Goal: Task Accomplishment & Management: Use online tool/utility

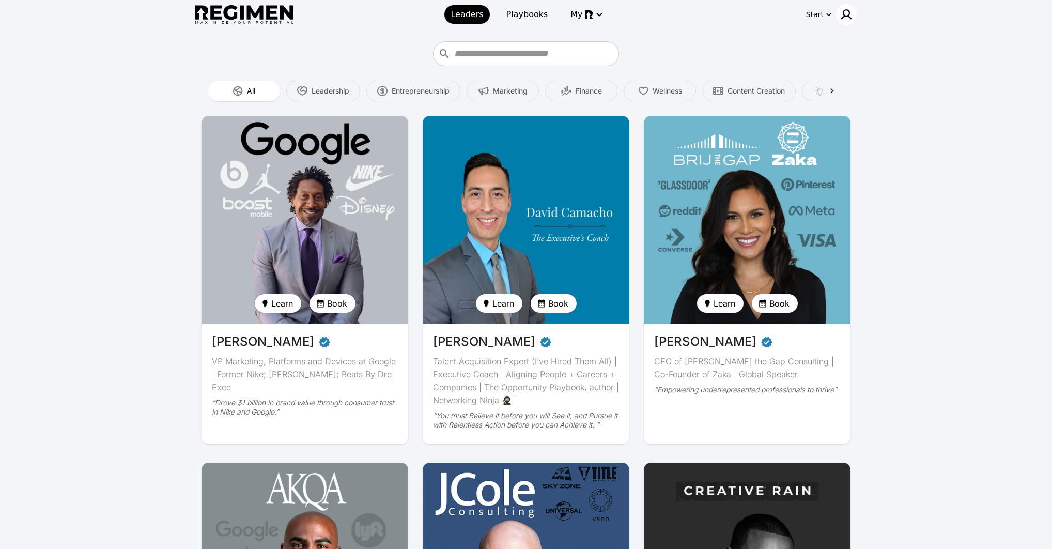
click at [850, 10] on img at bounding box center [847, 14] width 12 height 12
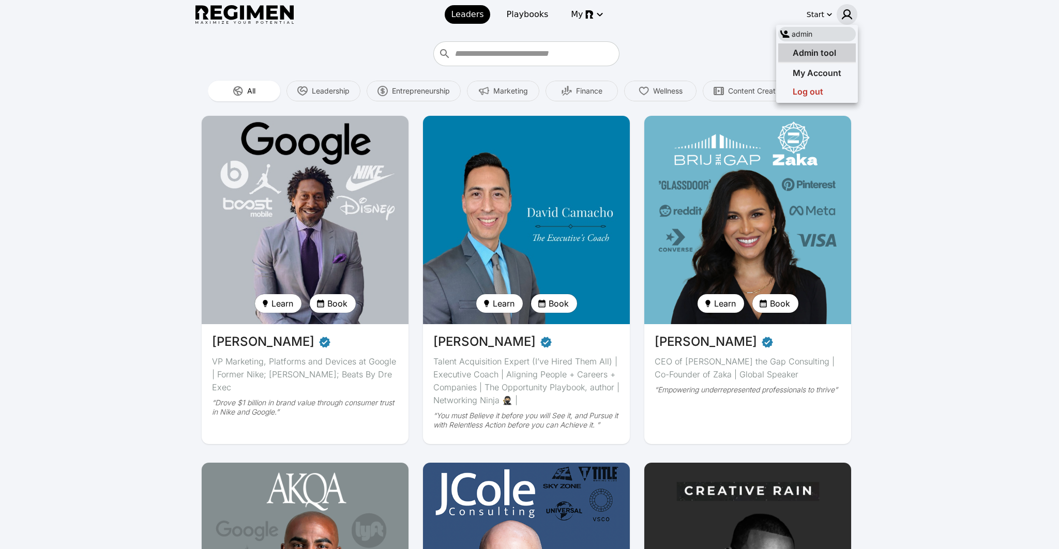
click at [832, 47] on div "Admin tool" at bounding box center [807, 53] width 58 height 12
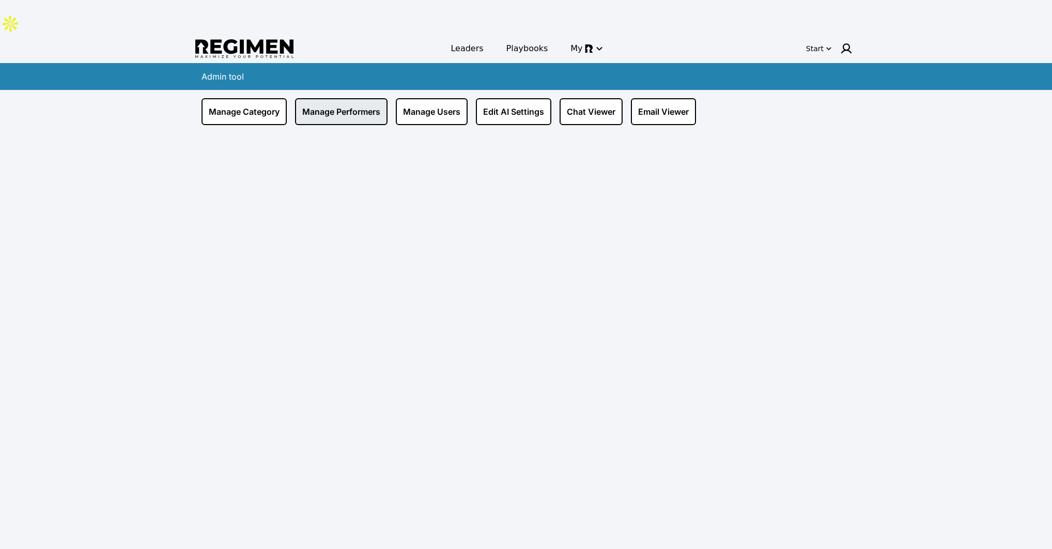
click at [335, 98] on link "Manage Performers" at bounding box center [341, 111] width 93 height 27
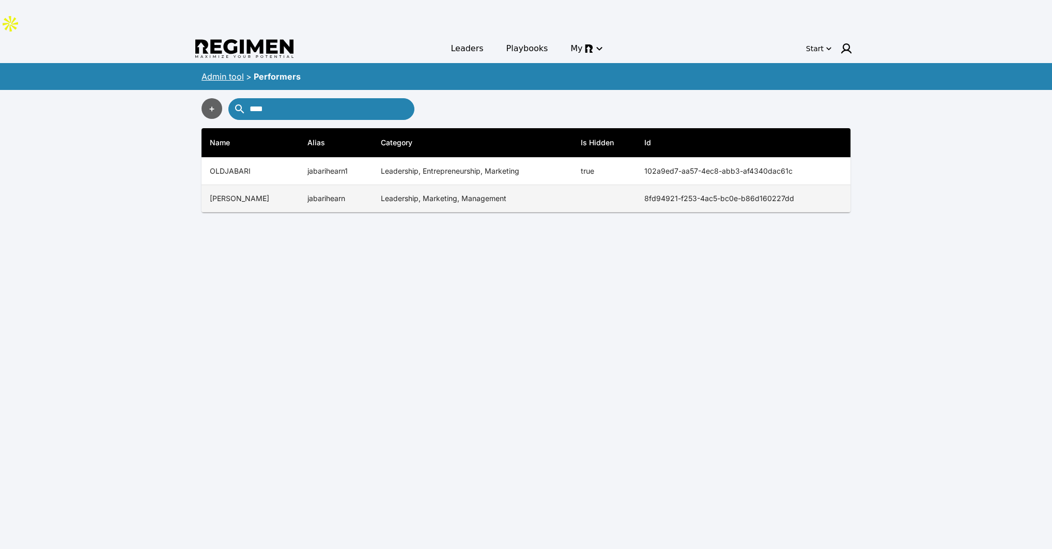
type input "****"
click at [353, 185] on td "jabarihearn" at bounding box center [335, 198] width 73 height 27
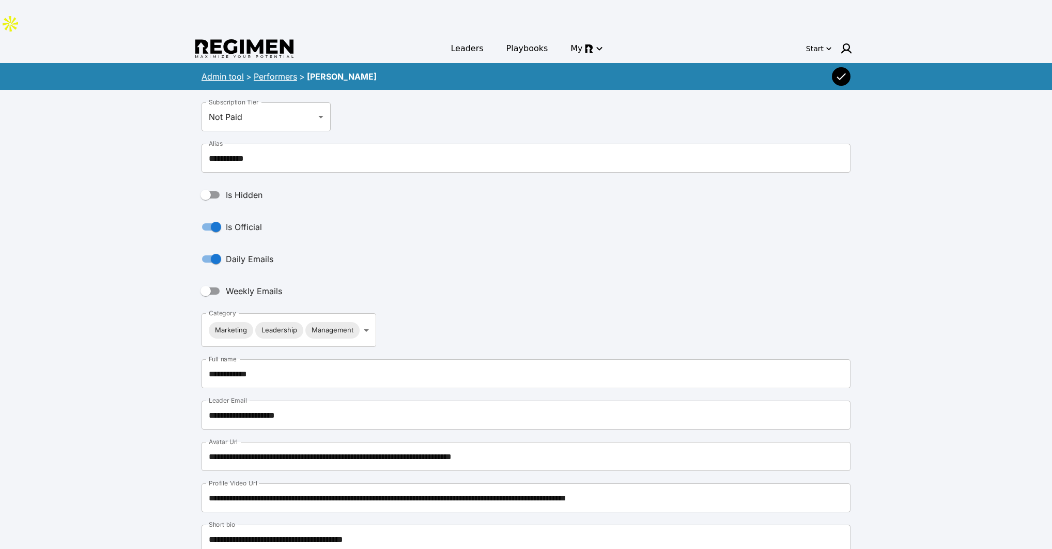
click at [283, 71] on link "Performers" at bounding box center [275, 76] width 43 height 10
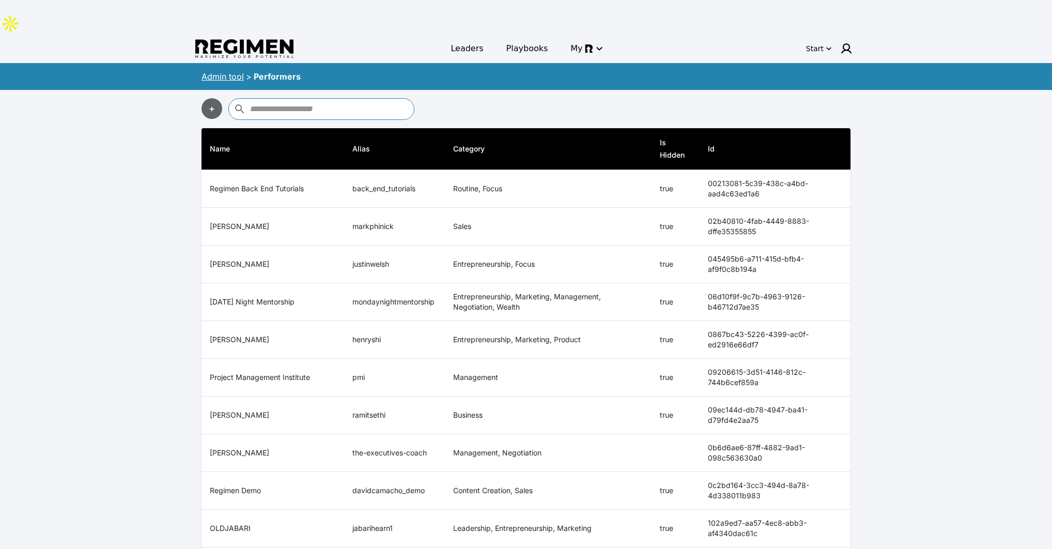
click at [280, 101] on input "text" at bounding box center [331, 109] width 162 height 17
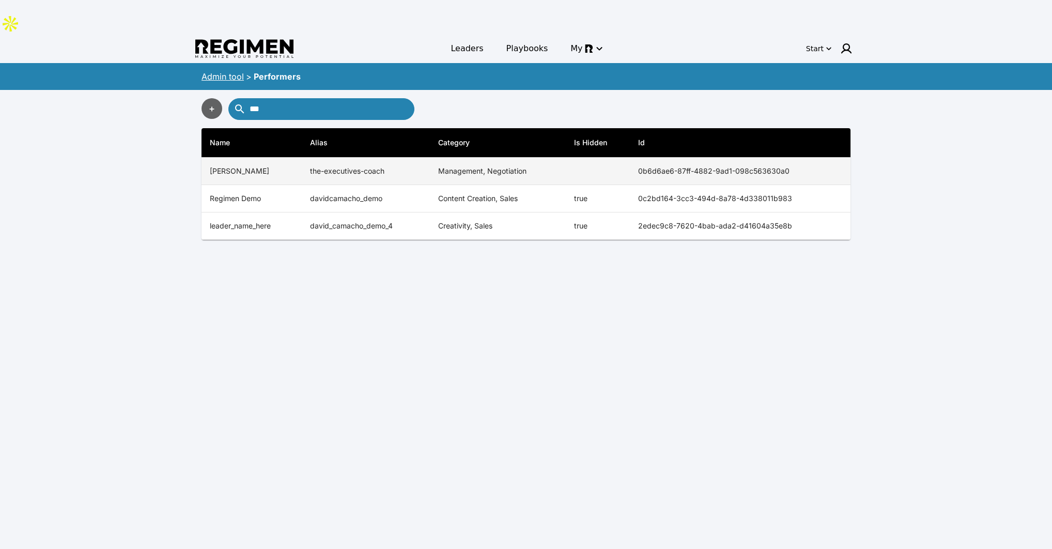
type input "***"
click at [275, 158] on th "[PERSON_NAME]" at bounding box center [252, 171] width 100 height 27
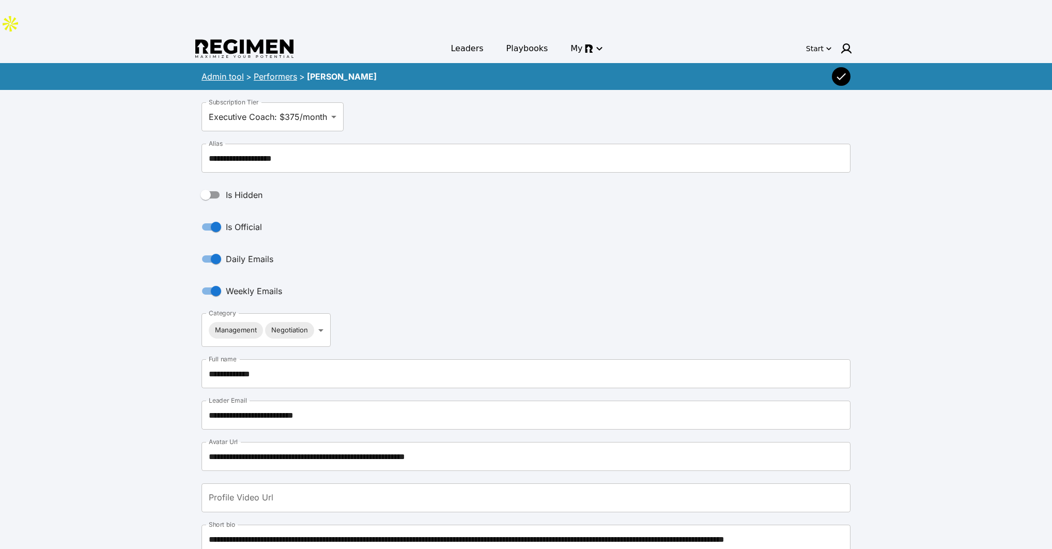
click at [843, 70] on icon "button" at bounding box center [841, 76] width 12 height 12
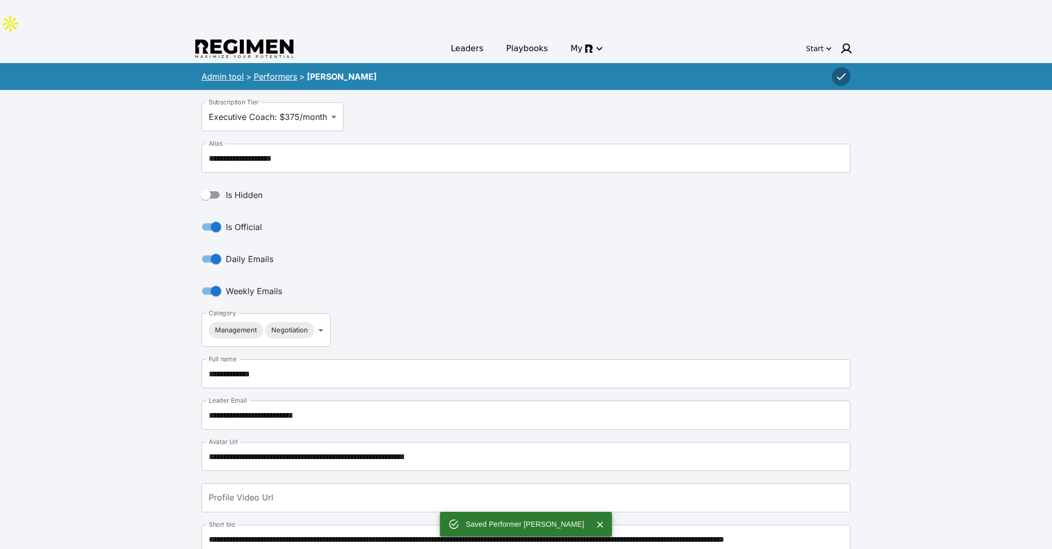
click at [271, 71] on link "Performers" at bounding box center [275, 76] width 43 height 10
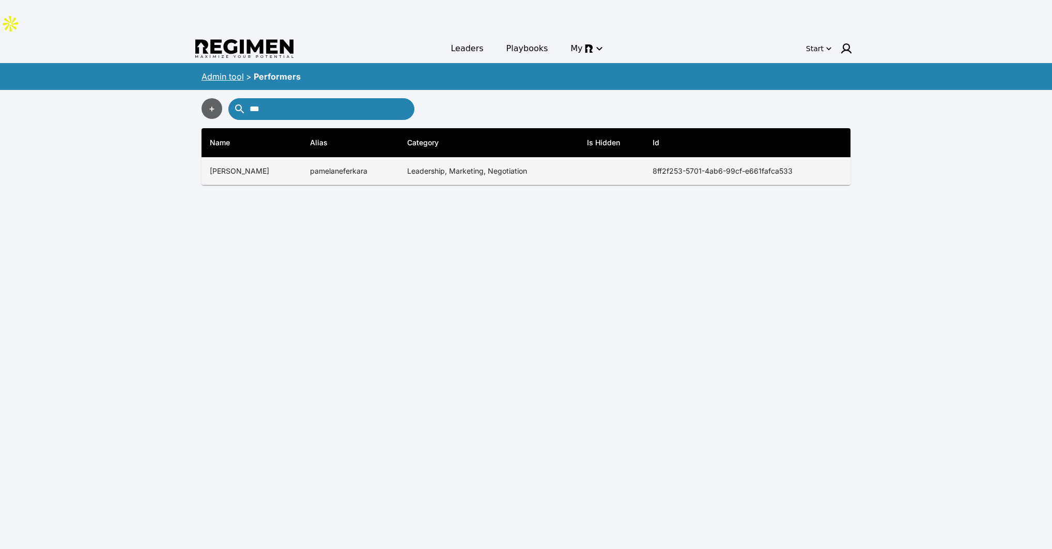
type input "***"
click at [294, 158] on th "[PERSON_NAME]" at bounding box center [252, 171] width 100 height 27
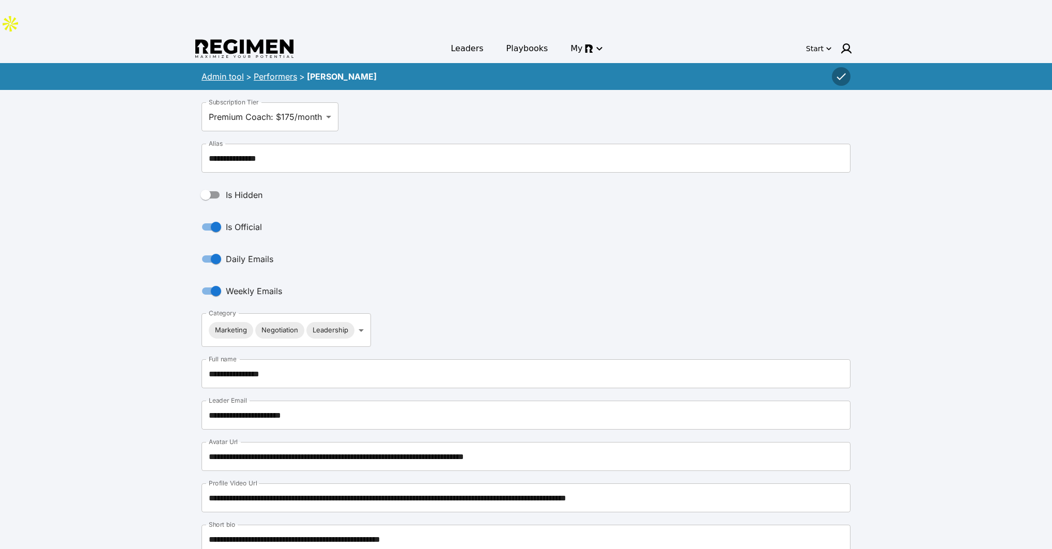
click at [268, 71] on link "Performers" at bounding box center [275, 76] width 43 height 10
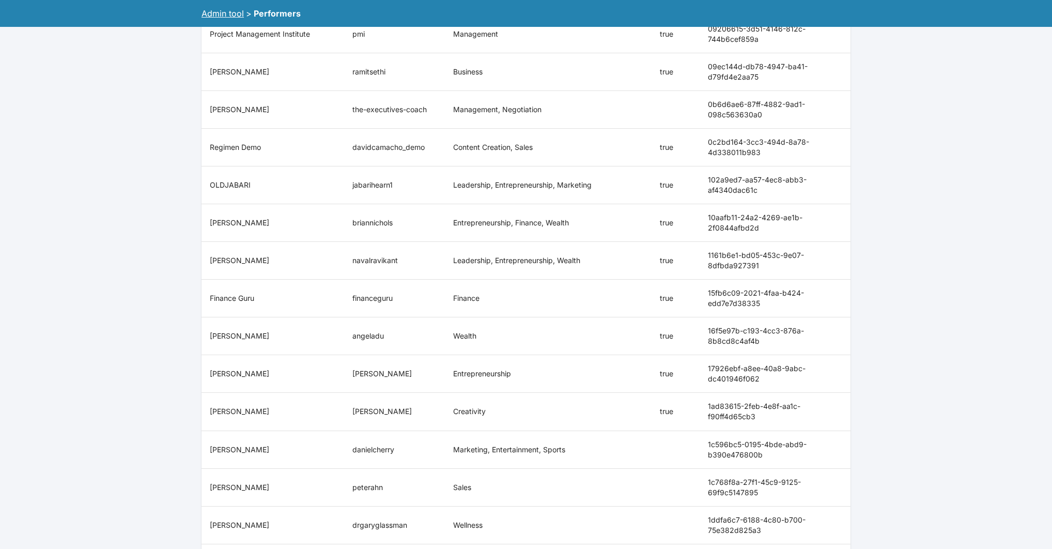
scroll to position [561, 0]
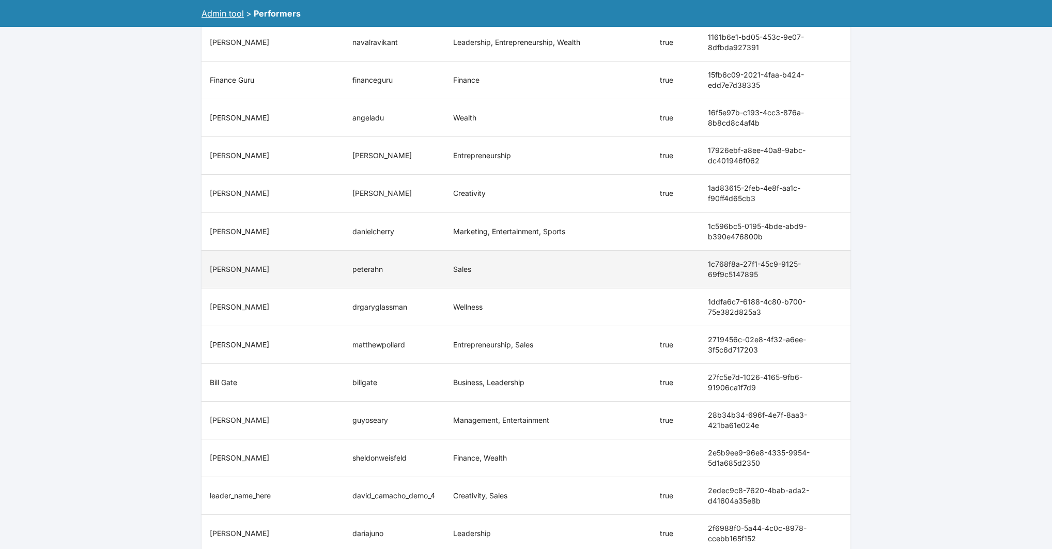
click at [218, 250] on th "[PERSON_NAME]" at bounding box center [273, 269] width 143 height 38
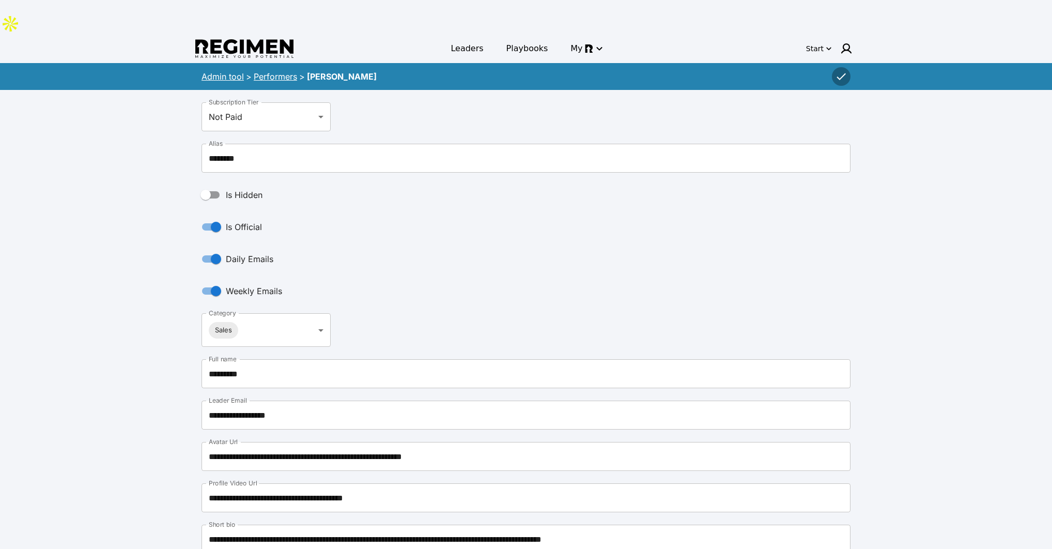
click at [273, 71] on link "Performers" at bounding box center [275, 76] width 43 height 10
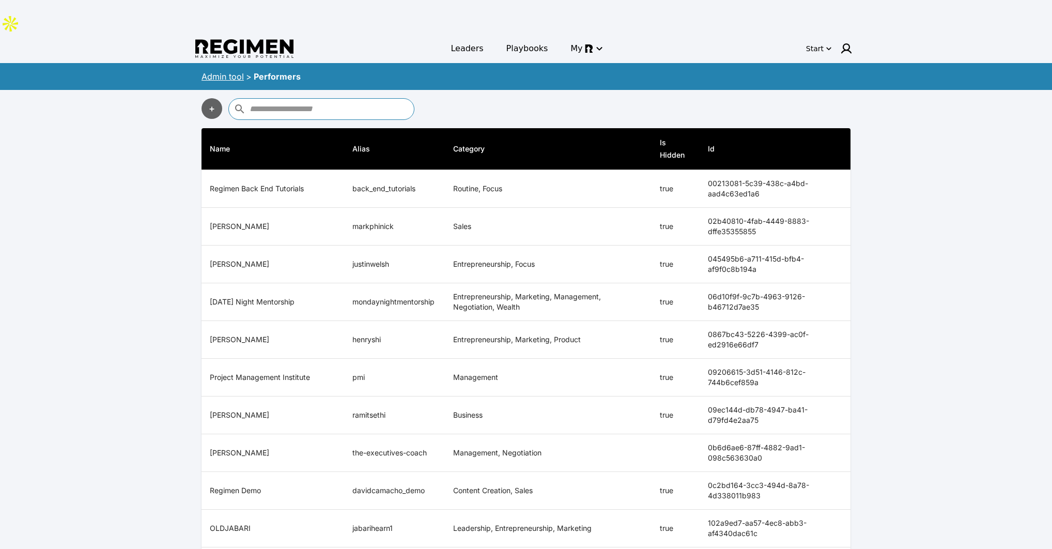
click at [215, 71] on link "Admin tool" at bounding box center [223, 76] width 42 height 10
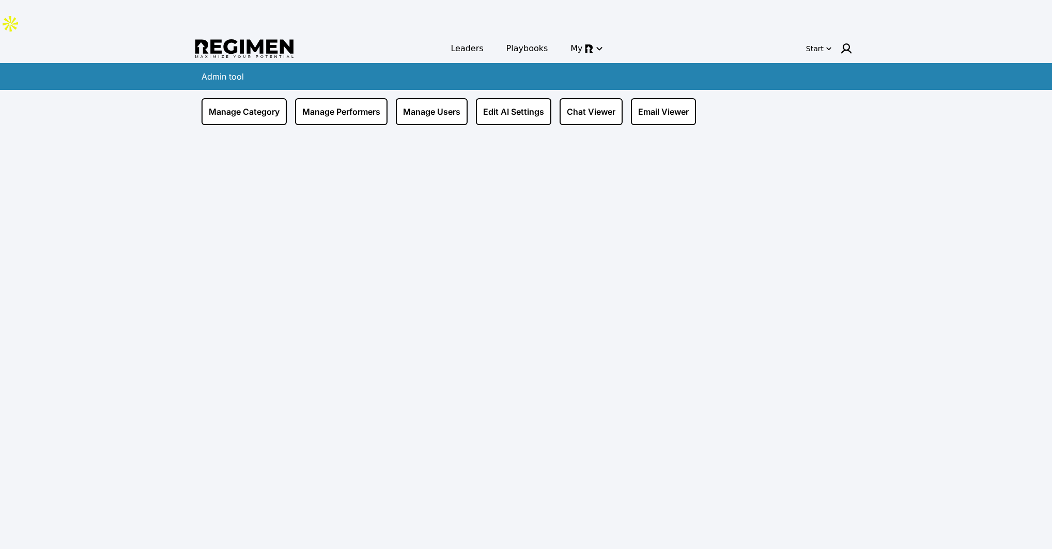
click at [631, 98] on div "Manage Category Manage Performers Manage Users Edit AI Settings Chat Viewer Ema…" at bounding box center [526, 111] width 649 height 27
click at [642, 98] on link "Email Viewer" at bounding box center [663, 111] width 65 height 27
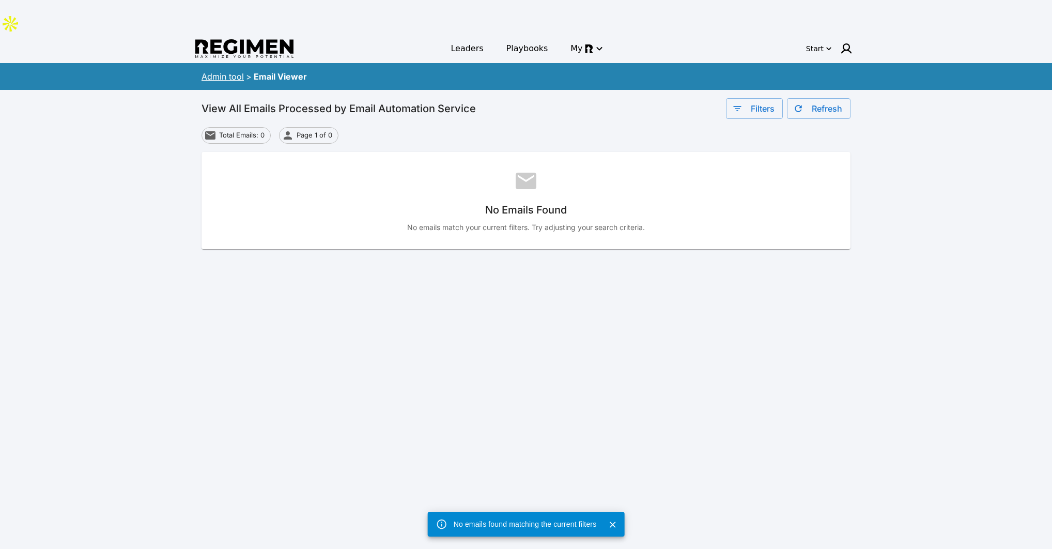
drag, startPoint x: 540, startPoint y: 172, endPoint x: 546, endPoint y: 178, distance: 8.8
click at [540, 202] on h6 "No Emails Found" at bounding box center [526, 210] width 616 height 17
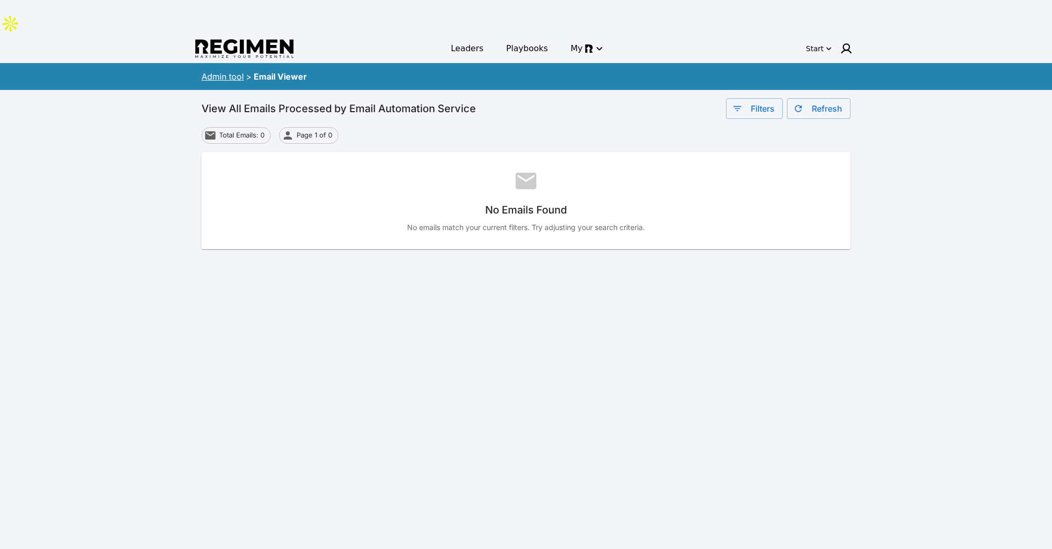
click at [548, 160] on div "No Emails Found No emails match your current filters. Try adjusting your search…" at bounding box center [526, 200] width 649 height 97
click at [768, 98] on button "Filters" at bounding box center [754, 108] width 57 height 21
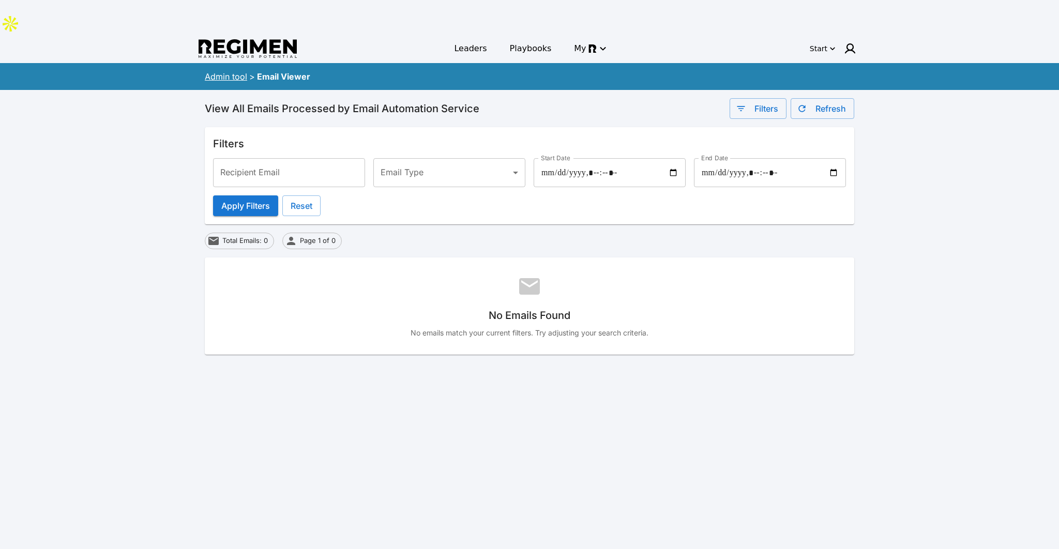
click at [475, 146] on body "Leaders Playbooks My Start Admin tool > Email Viewer View All Emails Processed …" at bounding box center [529, 366] width 1059 height 733
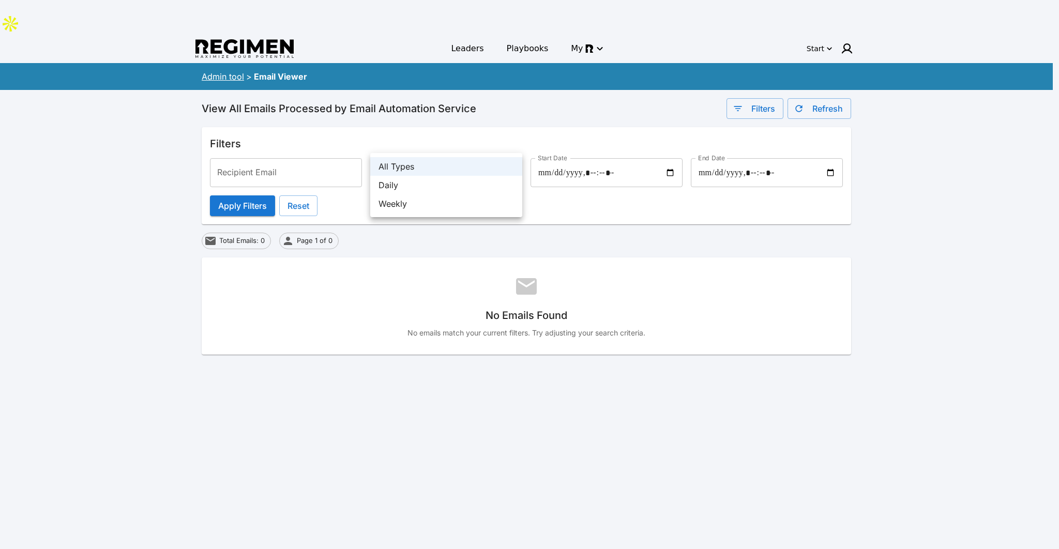
click at [475, 138] on div at bounding box center [529, 274] width 1059 height 549
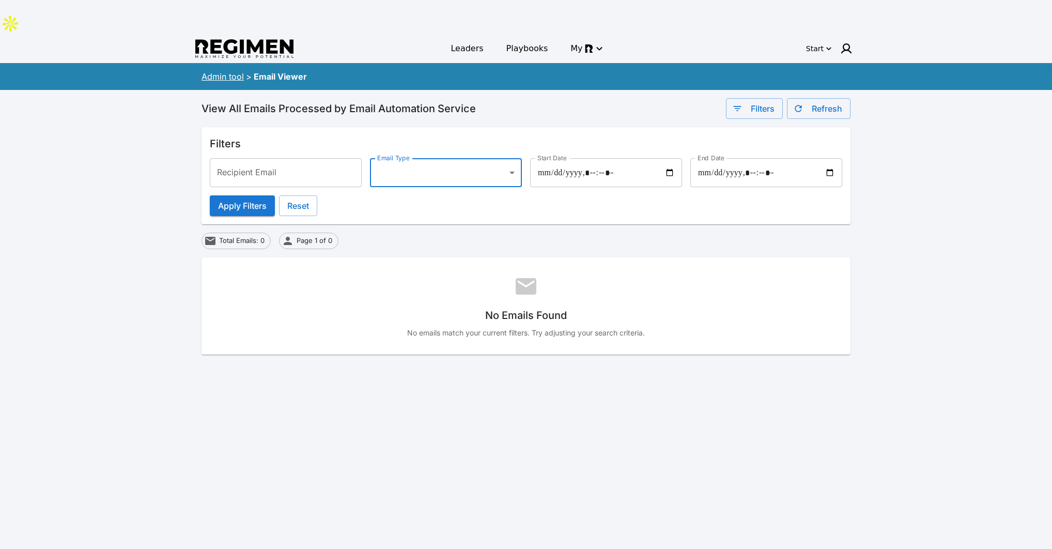
click at [228, 71] on link "Admin tool" at bounding box center [223, 76] width 42 height 10
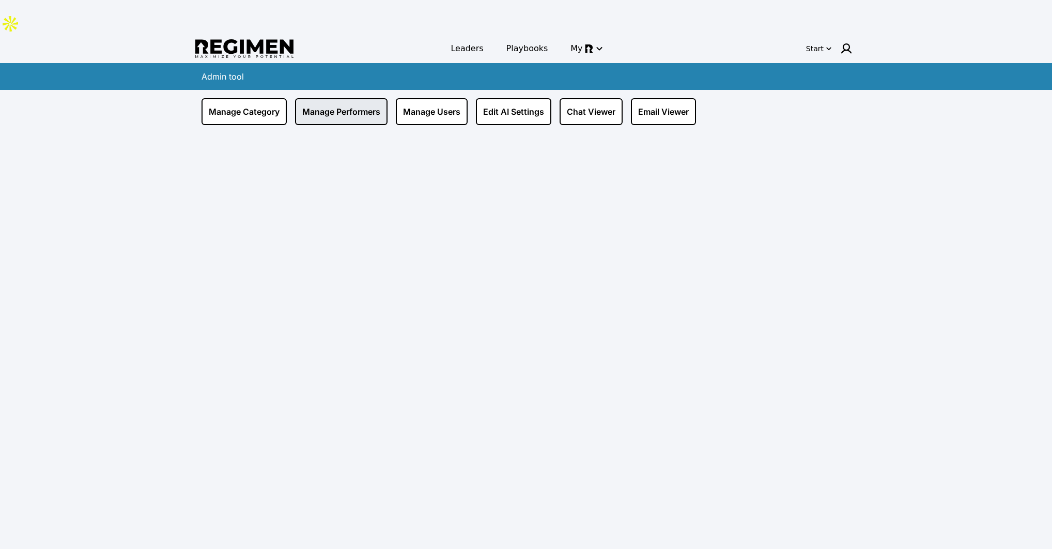
click at [354, 98] on link "Manage Performers" at bounding box center [341, 111] width 93 height 27
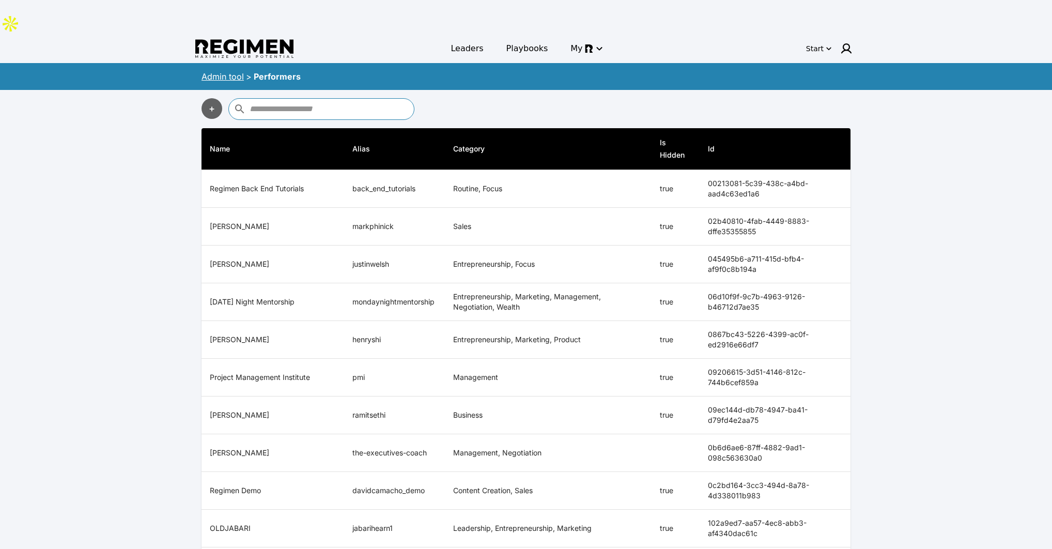
click at [226, 71] on link "Admin tool" at bounding box center [223, 76] width 42 height 10
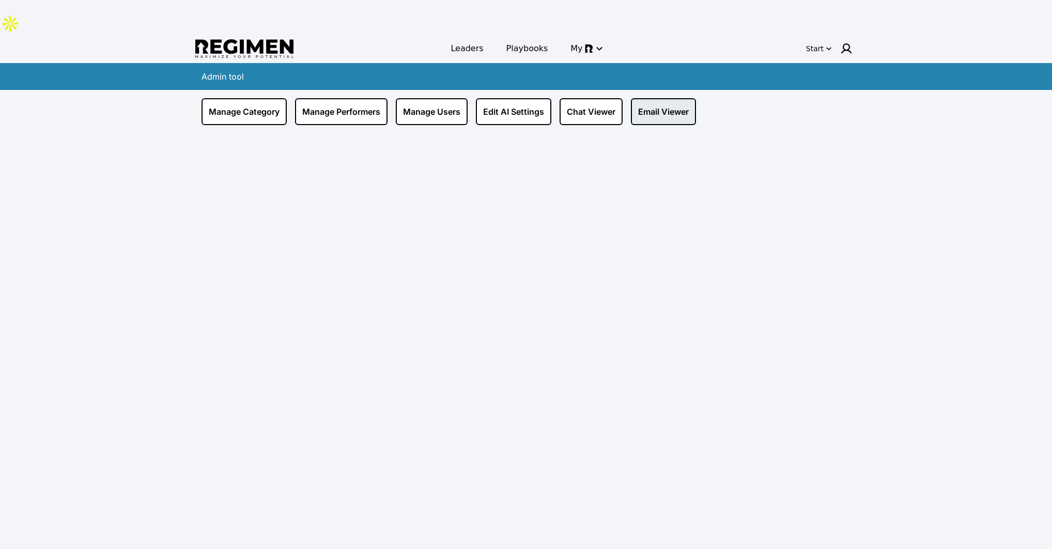
click at [659, 98] on link "Email Viewer" at bounding box center [663, 111] width 65 height 27
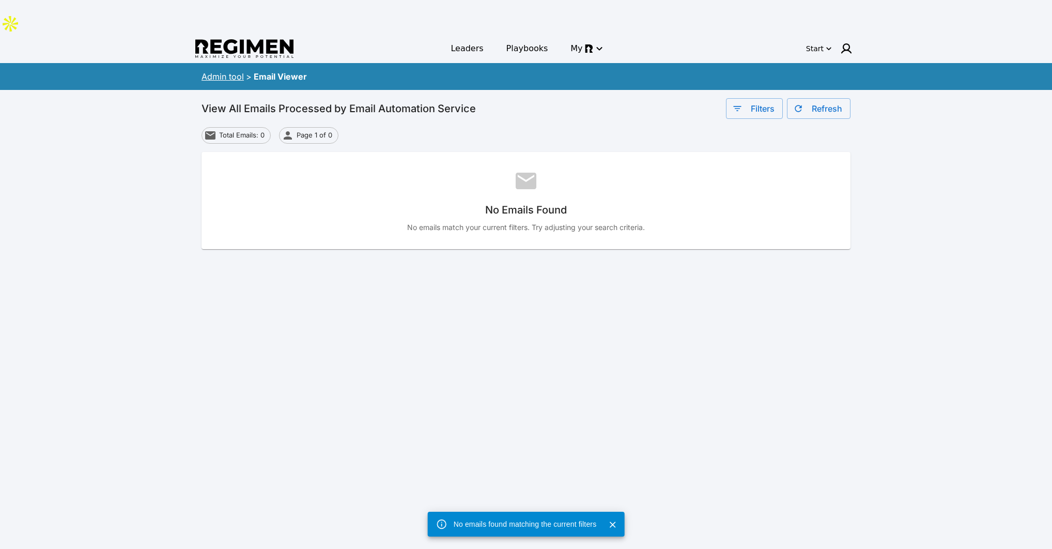
click at [234, 130] on span "Total Emails: 0" at bounding box center [241, 135] width 57 height 10
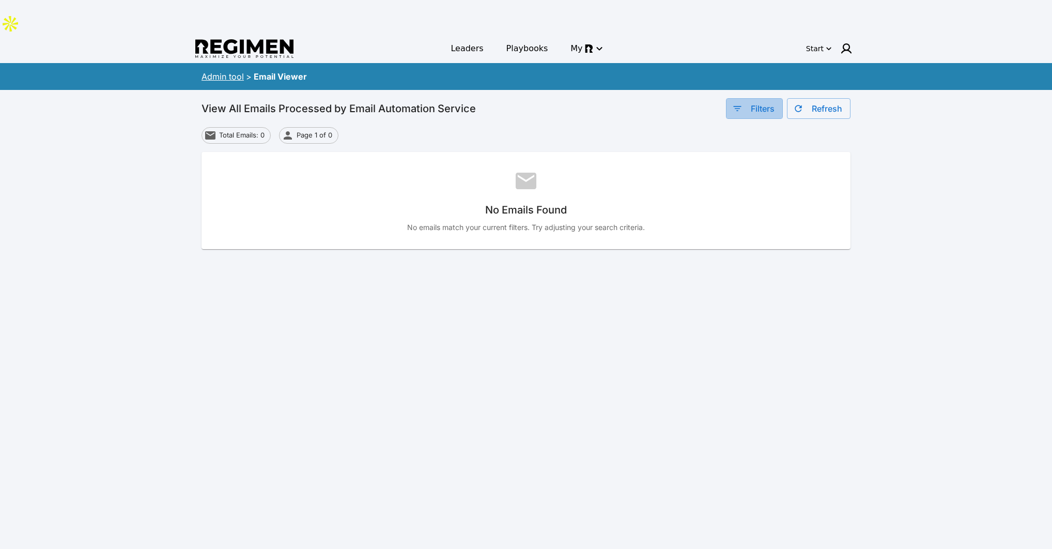
click at [744, 98] on button "Filters" at bounding box center [754, 108] width 57 height 21
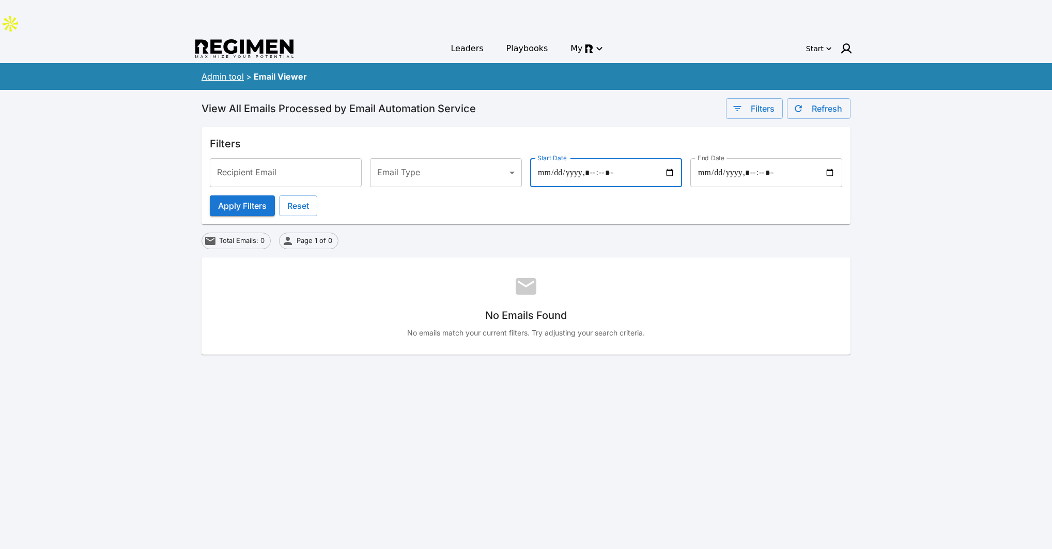
click at [596, 158] on input "Start Date" at bounding box center [606, 172] width 152 height 29
click at [658, 158] on input "Start Date" at bounding box center [606, 172] width 152 height 29
click at [678, 158] on input "Start Date" at bounding box center [606, 172] width 152 height 29
click at [675, 158] on input "Start Date" at bounding box center [606, 172] width 152 height 29
click at [668, 158] on input "Start Date" at bounding box center [606, 172] width 152 height 29
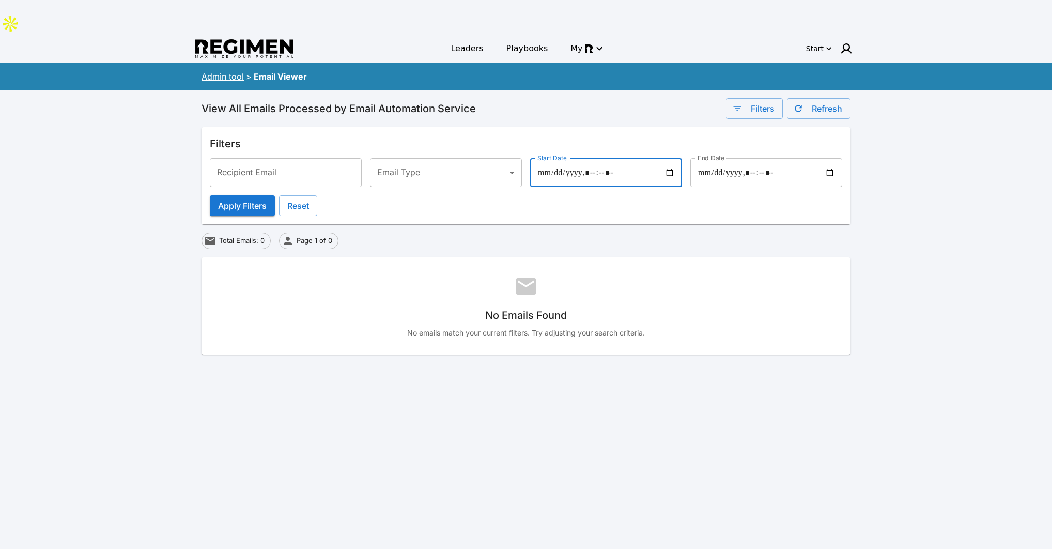
type input "**********"
click at [701, 127] on div "Filters Recipient Email Recipient Email Email Type ​ Email Type Start Date Star…" at bounding box center [526, 175] width 649 height 97
click at [828, 158] on input "End Date" at bounding box center [767, 172] width 152 height 29
type input "**********"
click at [627, 135] on h6 "Filters" at bounding box center [526, 143] width 633 height 17
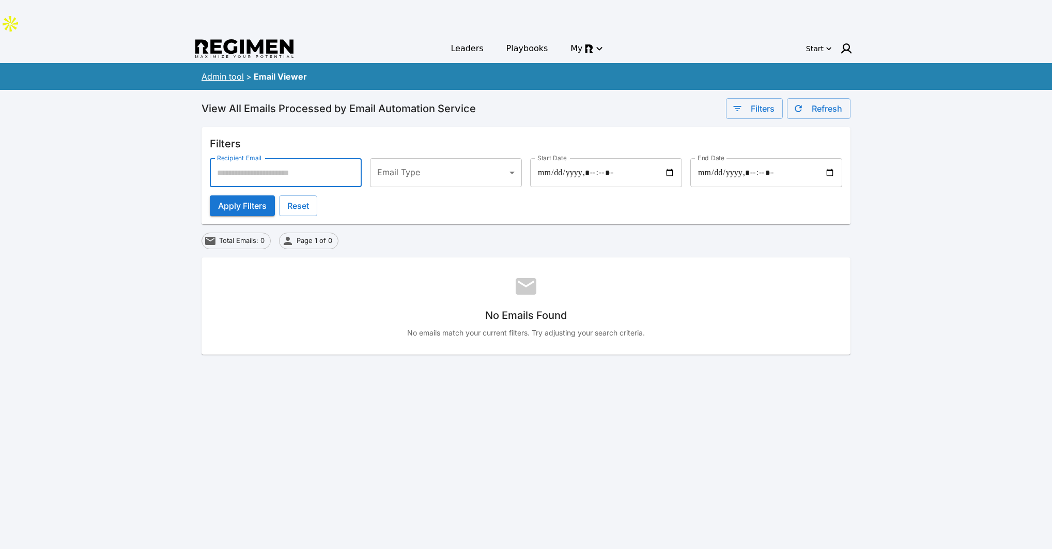
click at [316, 158] on input "Recipient Email" at bounding box center [286, 172] width 152 height 29
click at [423, 140] on body "Leaders Playbooks My Start Admin tool > Email Viewer View All Emails Processed …" at bounding box center [526, 366] width 1052 height 733
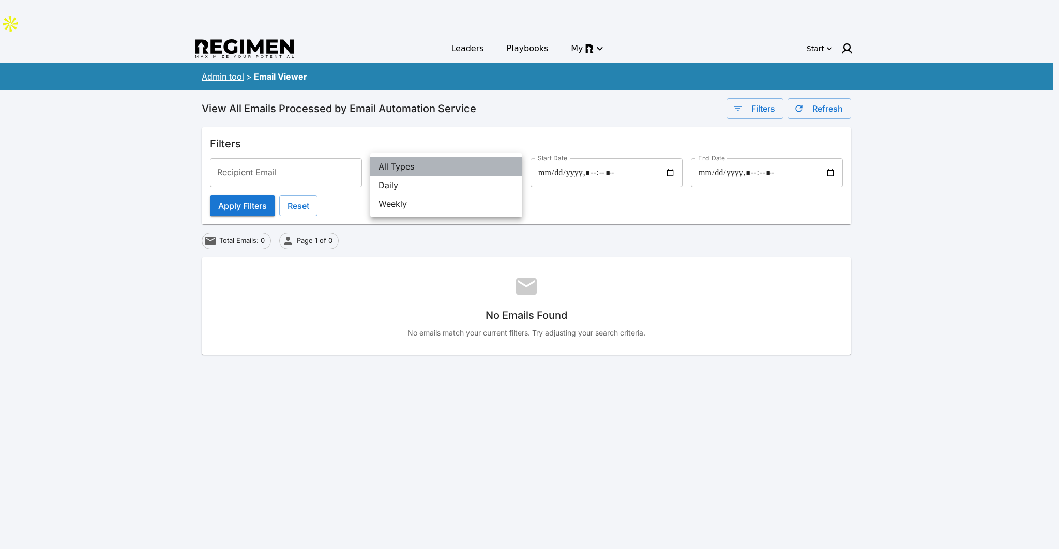
click at [415, 160] on li "All Types" at bounding box center [446, 166] width 152 height 19
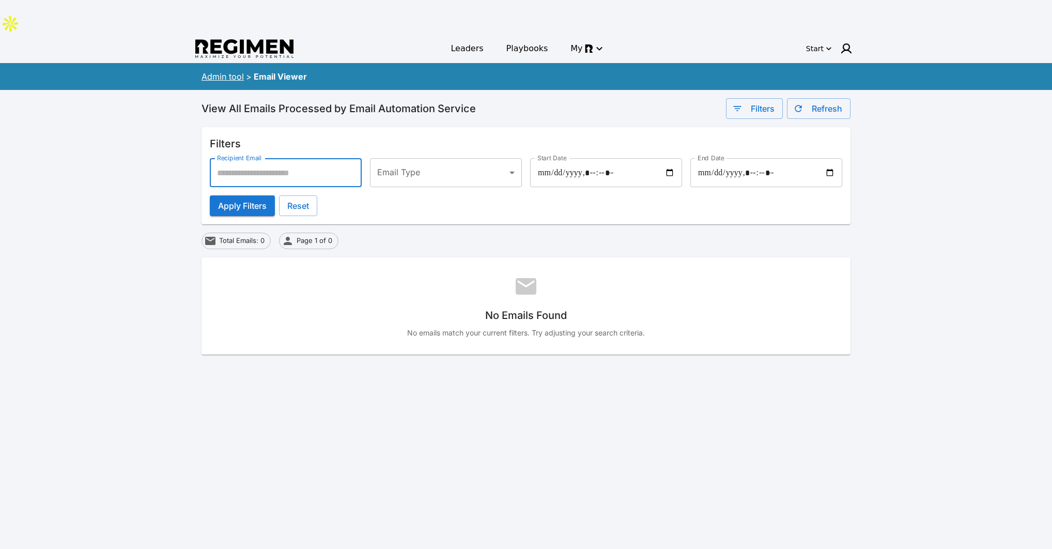
click at [292, 158] on input "Recipient Email" at bounding box center [286, 172] width 152 height 29
click at [245, 195] on button "Apply Filters" at bounding box center [242, 205] width 65 height 21
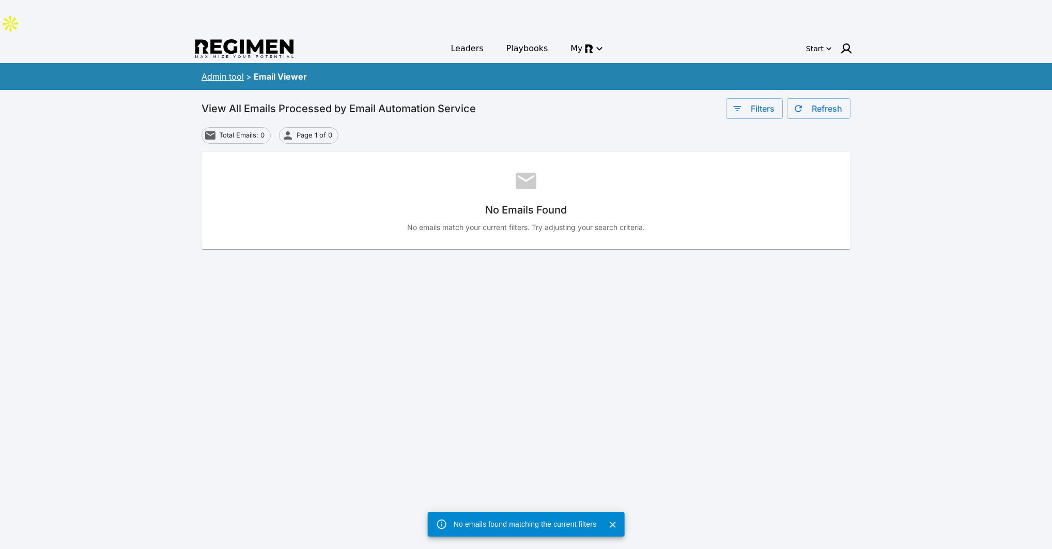
click at [224, 71] on link "Admin tool" at bounding box center [223, 76] width 42 height 10
